Goal: Transaction & Acquisition: Purchase product/service

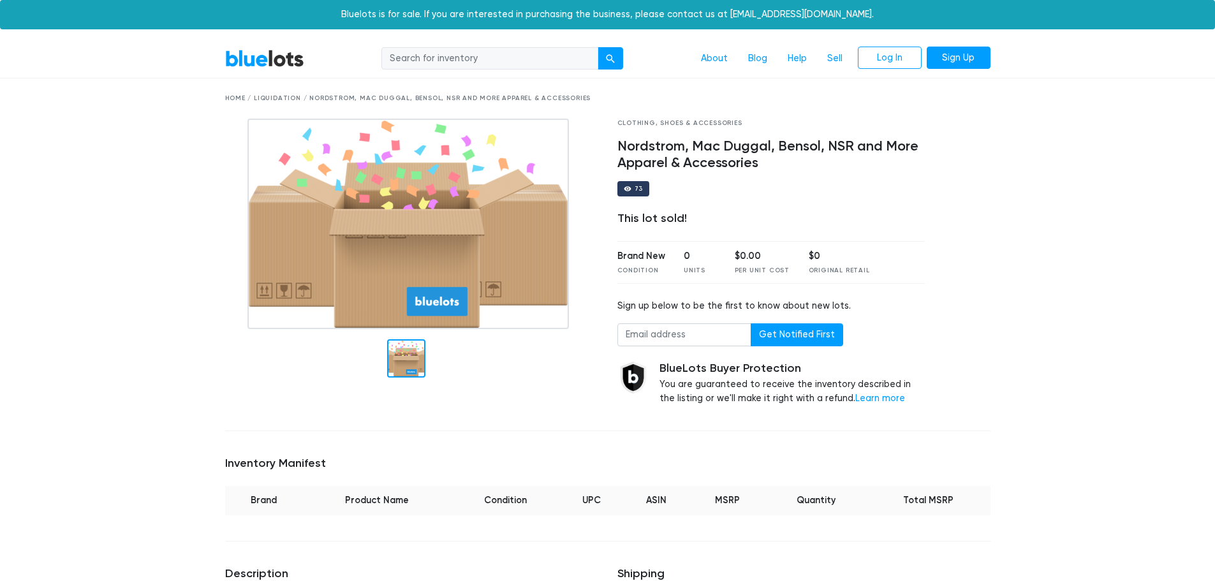
click at [531, 67] on input "search" at bounding box center [489, 58] width 217 height 23
type input "n"
type input "shoes"
click at [598, 47] on button "submit" at bounding box center [611, 58] width 26 height 23
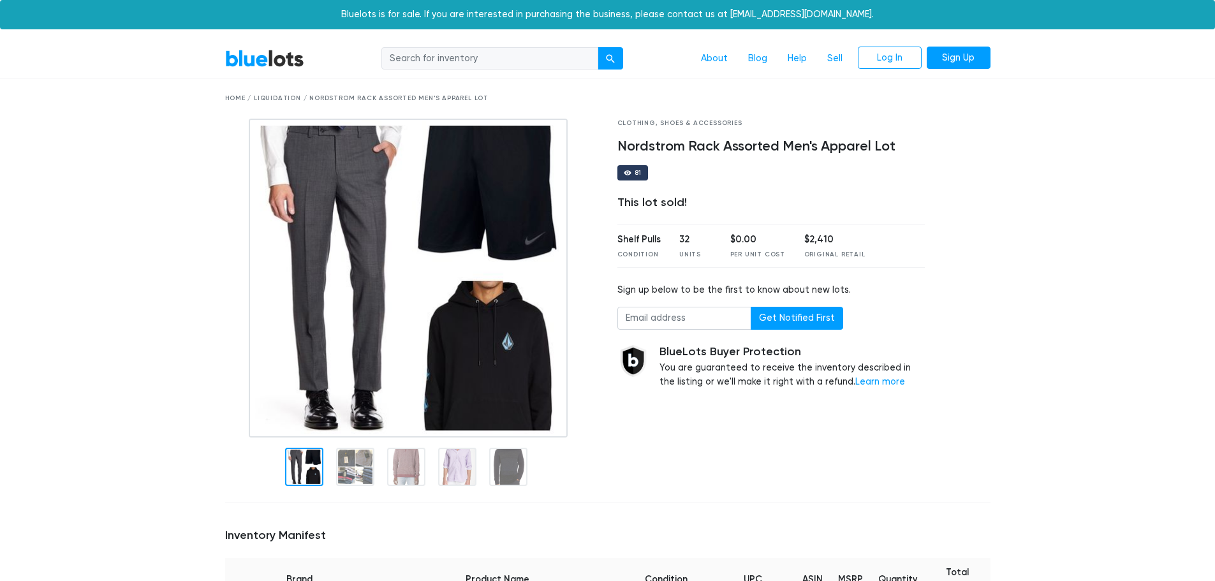
click at [462, 50] on input "search" at bounding box center [489, 58] width 217 height 23
type input "shoes"
click at [598, 47] on button "submit" at bounding box center [611, 58] width 26 height 23
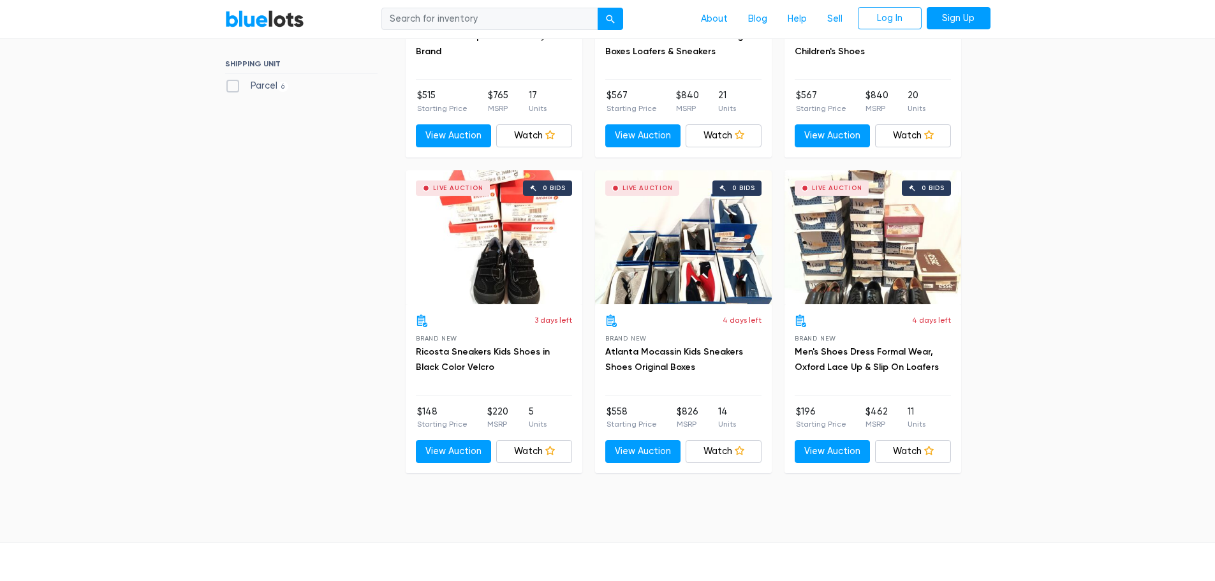
scroll to position [574, 0]
